Goal: Information Seeking & Learning: Learn about a topic

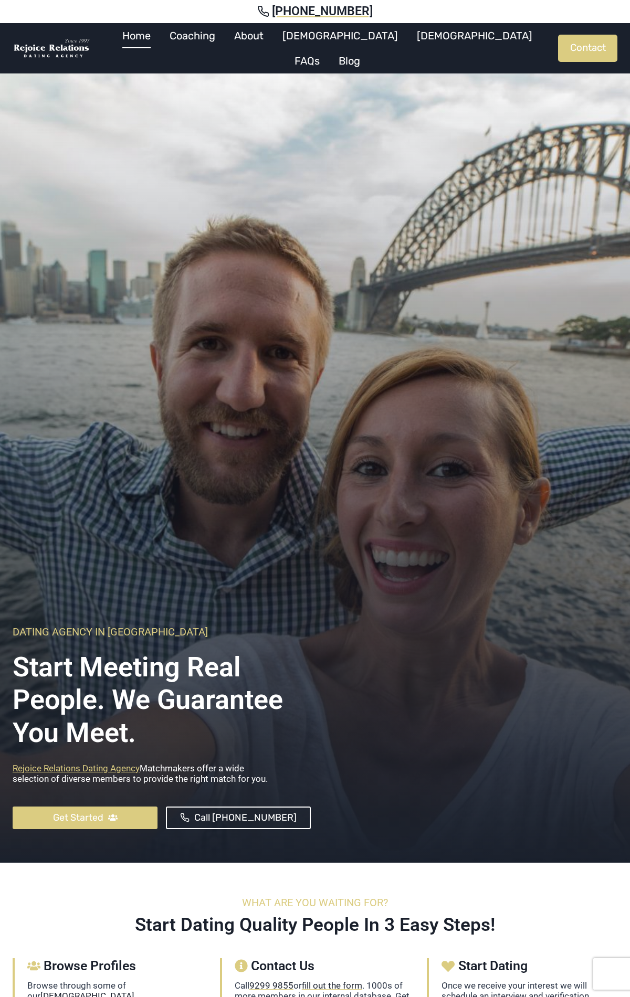
scroll to position [2894, 0]
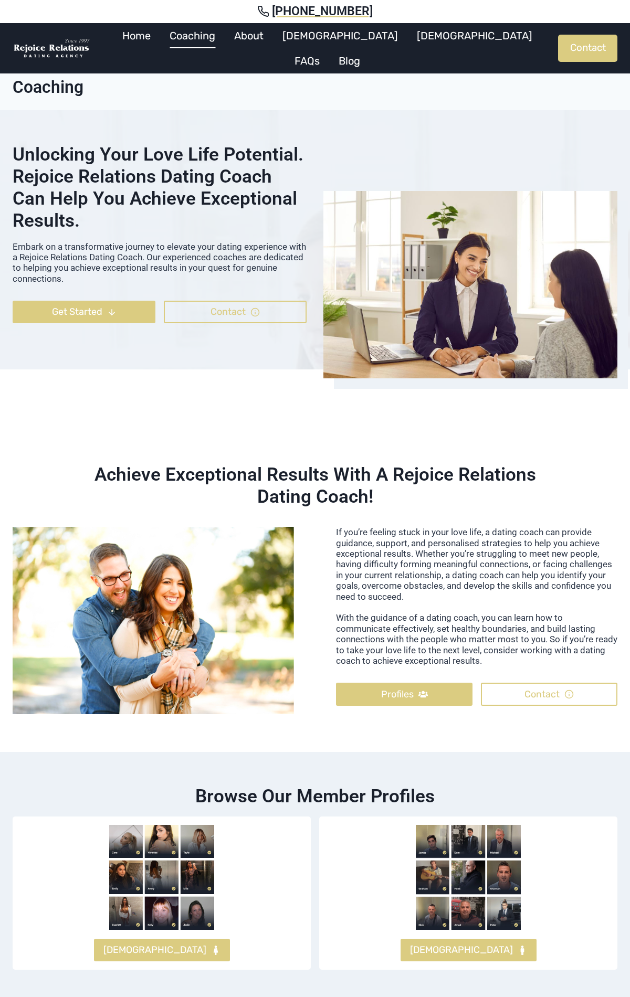
scroll to position [1557, 0]
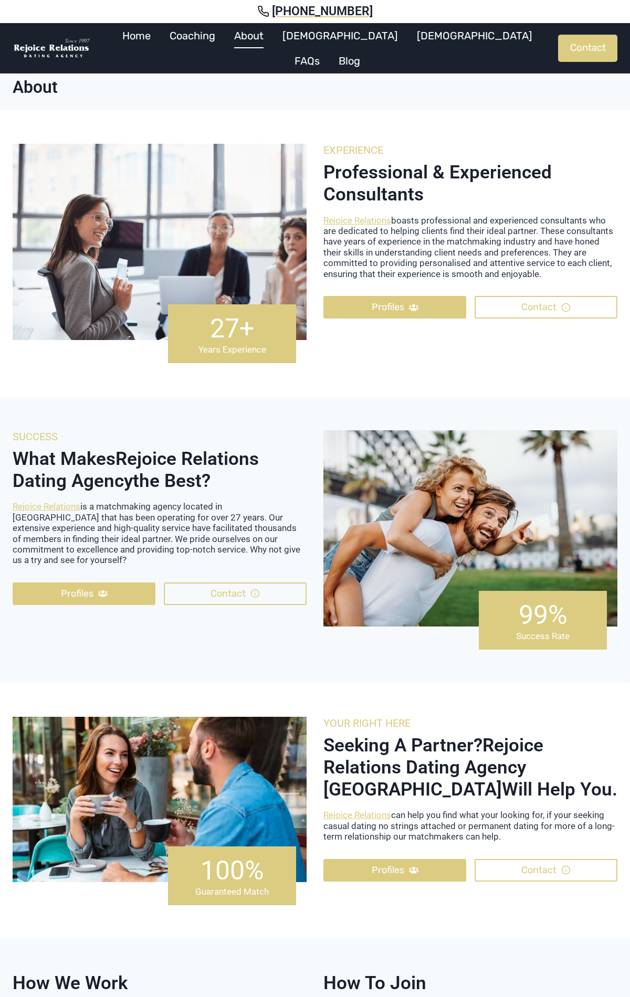
scroll to position [706, 0]
